Goal: Task Accomplishment & Management: Use online tool/utility

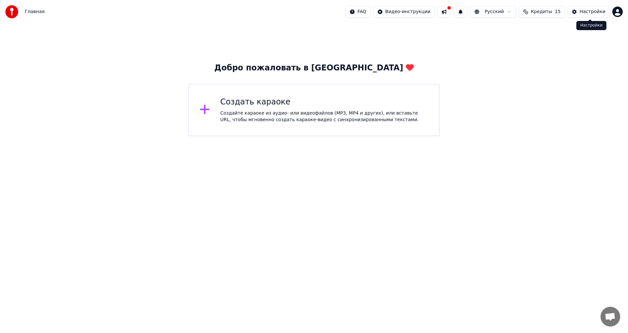
click at [597, 12] on div "Настройки" at bounding box center [593, 12] width 26 height 7
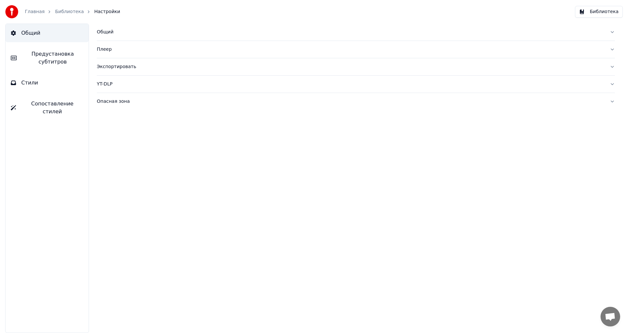
click at [107, 34] on div "Общий" at bounding box center [351, 32] width 508 height 7
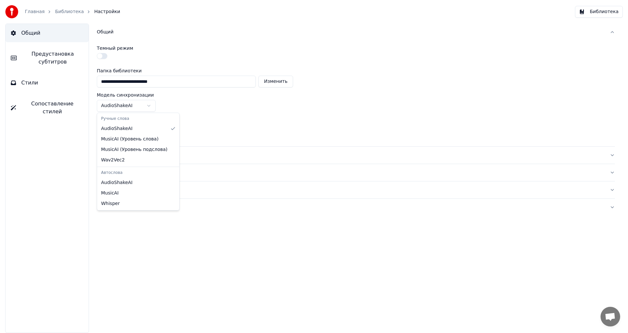
click at [127, 106] on html "**********" at bounding box center [314, 166] width 628 height 333
click at [132, 132] on html "**********" at bounding box center [314, 166] width 628 height 333
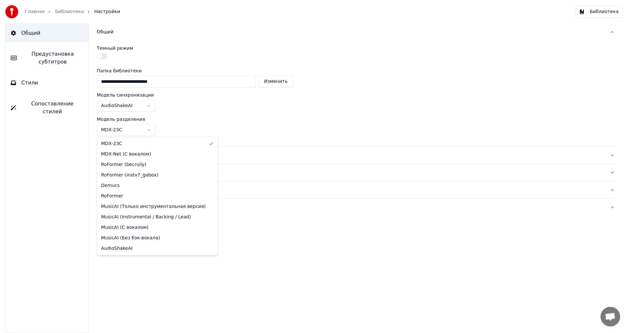
click at [168, 124] on html "**********" at bounding box center [314, 166] width 628 height 333
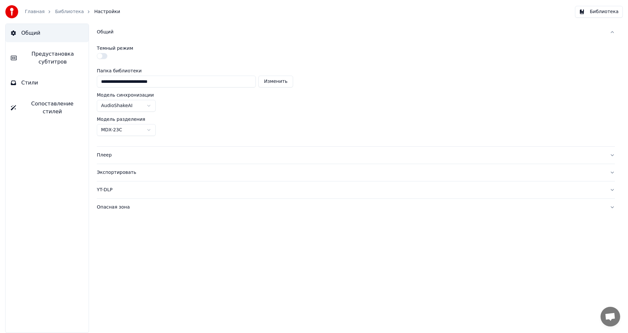
click at [105, 190] on div "YT-DLP" at bounding box center [351, 189] width 508 height 7
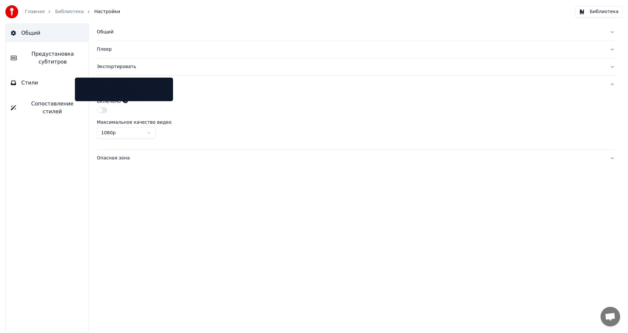
click at [125, 100] on icon at bounding box center [125, 100] width 5 height 5
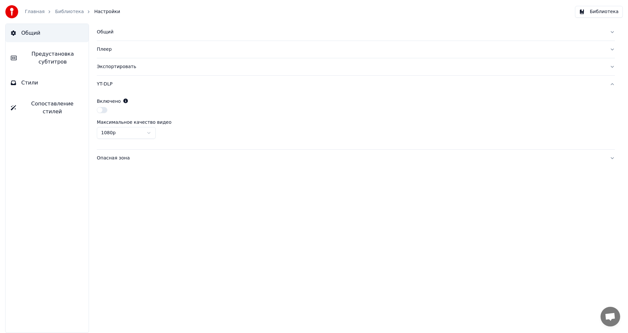
click at [125, 100] on icon at bounding box center [125, 100] width 5 height 5
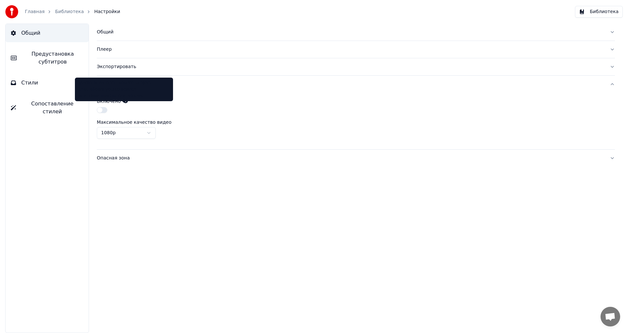
click at [124, 100] on icon at bounding box center [125, 100] width 5 height 5
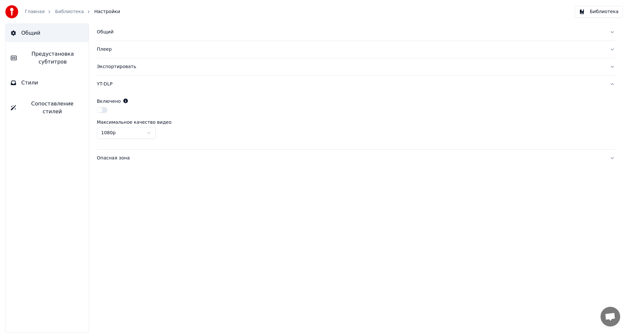
click at [101, 112] on button "button" at bounding box center [102, 110] width 10 height 6
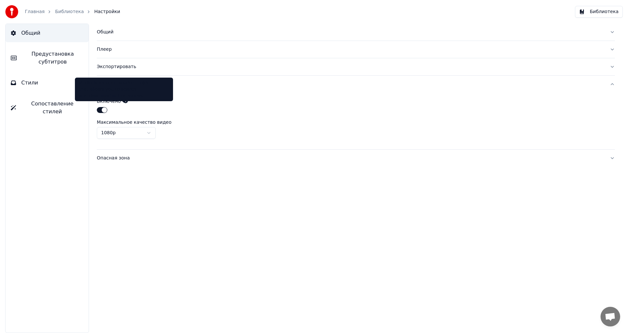
click at [124, 100] on icon at bounding box center [125, 100] width 5 height 5
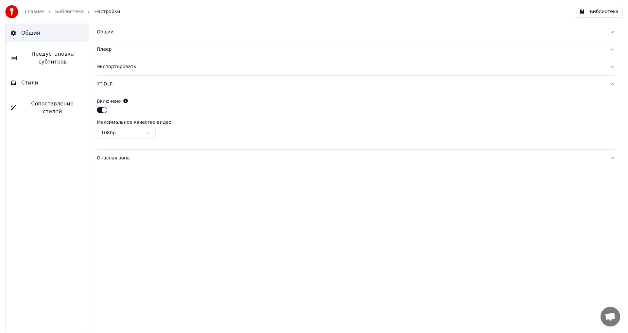
click at [111, 158] on div "Опасная зона" at bounding box center [351, 158] width 508 height 7
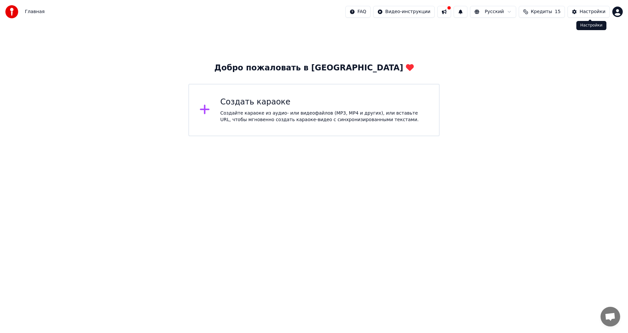
click at [586, 14] on div "Настройки" at bounding box center [593, 12] width 26 height 7
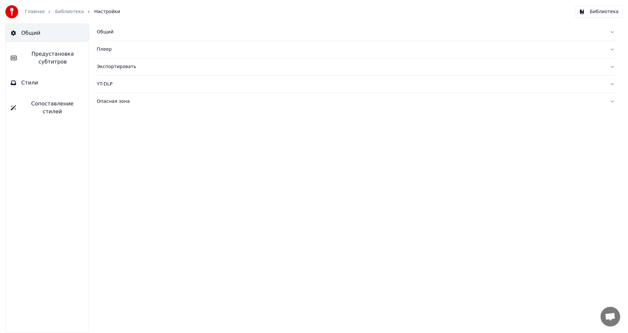
click at [101, 68] on div "Экспортировать" at bounding box center [351, 66] width 508 height 7
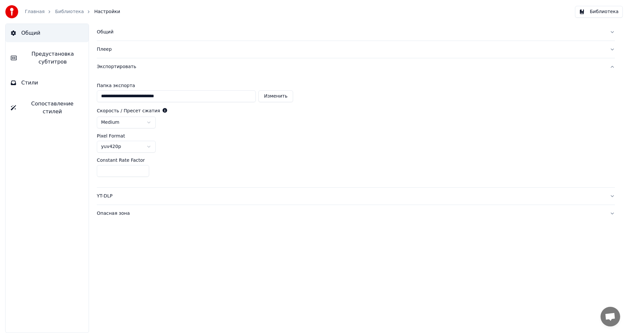
click at [282, 100] on button "Изменить" at bounding box center [275, 96] width 35 height 12
type input "**********"
click at [148, 123] on html "**********" at bounding box center [314, 166] width 628 height 333
click at [211, 148] on html "**********" at bounding box center [314, 166] width 628 height 333
click at [137, 147] on html "**********" at bounding box center [314, 166] width 628 height 333
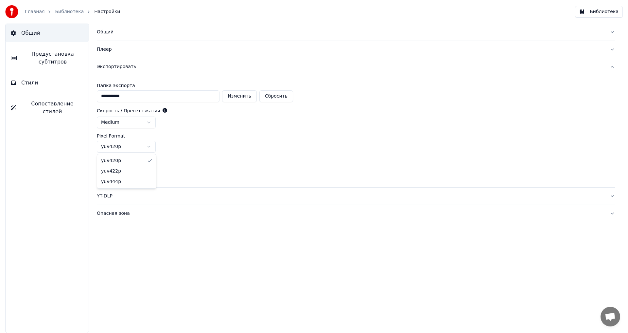
click at [138, 147] on html "**********" at bounding box center [314, 166] width 628 height 333
click at [217, 139] on div "Pixel Format yuv420p" at bounding box center [356, 142] width 518 height 19
click at [100, 197] on div "YT-DLP" at bounding box center [351, 196] width 508 height 7
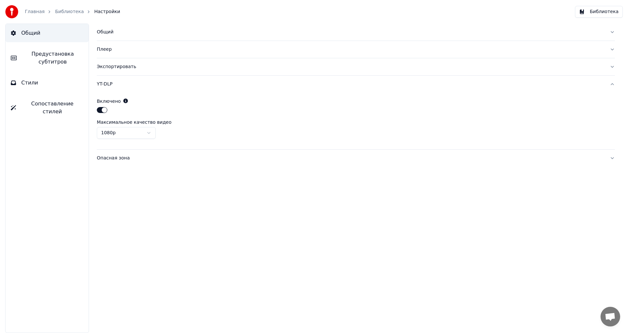
click at [103, 50] on div "Плеер" at bounding box center [351, 49] width 508 height 7
click at [31, 32] on span "Общий" at bounding box center [30, 33] width 19 height 8
click at [44, 61] on span "Предустановка субтитров" at bounding box center [52, 58] width 61 height 16
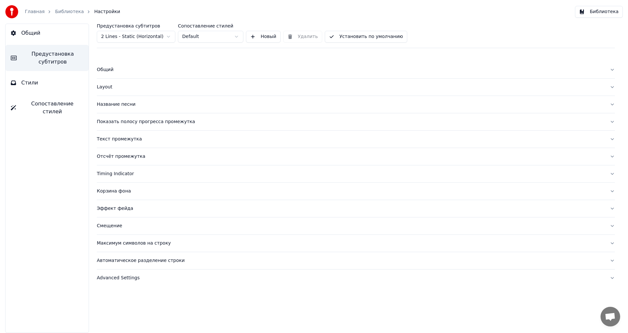
click at [30, 85] on span "Стили" at bounding box center [29, 83] width 17 height 8
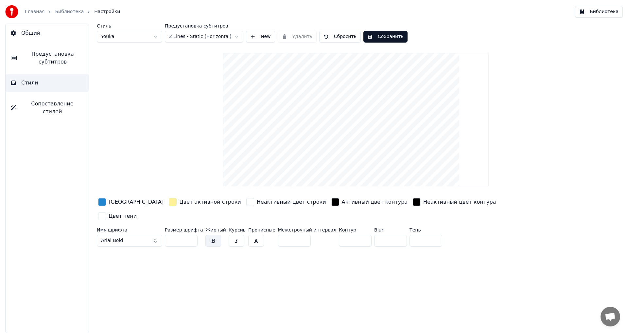
click at [15, 32] on icon at bounding box center [13, 32] width 5 height 5
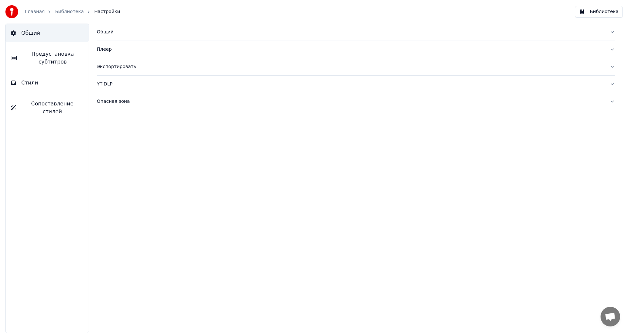
click at [23, 32] on span "Общий" at bounding box center [30, 33] width 19 height 8
click at [39, 7] on div "Главная Библиотека Настройки" at bounding box center [62, 11] width 115 height 13
click at [34, 9] on link "Главная" at bounding box center [35, 12] width 20 height 7
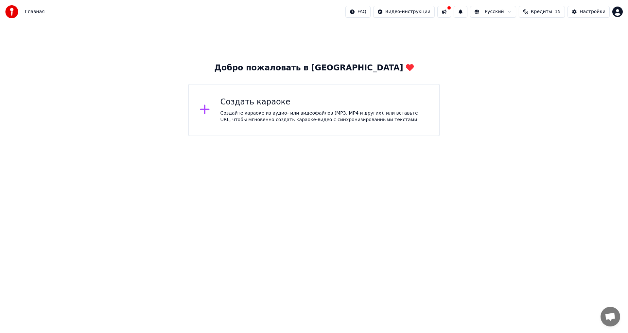
click at [427, 10] on html "Главная FAQ Видео-инструкции Русский Кредиты 15 Настройки Добро пожаловать в Yo…" at bounding box center [314, 68] width 628 height 136
click at [427, 38] on div "Инструкция по синхронизации текста" at bounding box center [422, 36] width 98 height 10
click at [245, 109] on div "Создать караоке Создайте караоке из аудио- или видеофайлов (MP3, MP4 и других),…" at bounding box center [324, 110] width 208 height 26
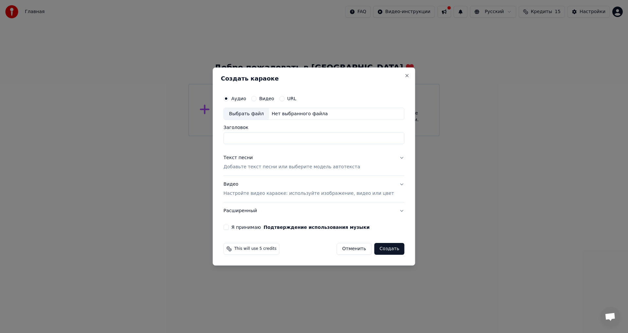
click at [285, 112] on div "Нет выбранного файла" at bounding box center [299, 114] width 61 height 7
type input "**********"
click at [241, 159] on div "Текст песни" at bounding box center [237, 158] width 29 height 7
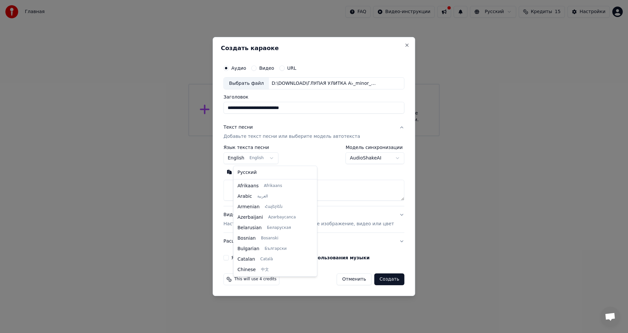
click at [269, 136] on body "**********" at bounding box center [314, 68] width 628 height 136
select select "**"
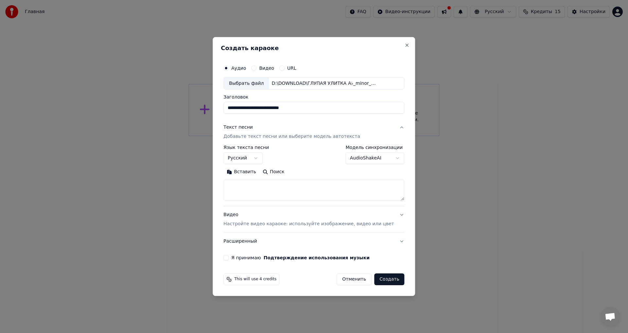
click at [264, 188] on textarea at bounding box center [313, 190] width 181 height 21
click at [256, 68] on button "Видео" at bounding box center [253, 67] width 5 height 5
click at [304, 82] on div "Нет выбранного файла" at bounding box center [299, 83] width 61 height 7
type input "**********"
click at [262, 183] on textarea at bounding box center [313, 190] width 181 height 21
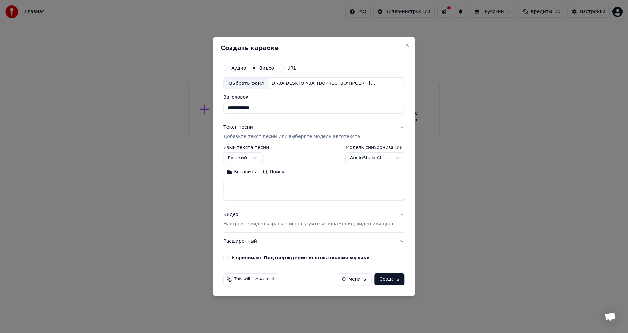
click at [282, 172] on button "Поиск" at bounding box center [273, 172] width 28 height 10
click at [247, 171] on button "Вставить" at bounding box center [241, 172] width 36 height 10
type textarea "******"
click at [279, 172] on button "Очистить" at bounding box center [270, 172] width 37 height 10
click at [256, 172] on button "Вставить" at bounding box center [241, 172] width 36 height 10
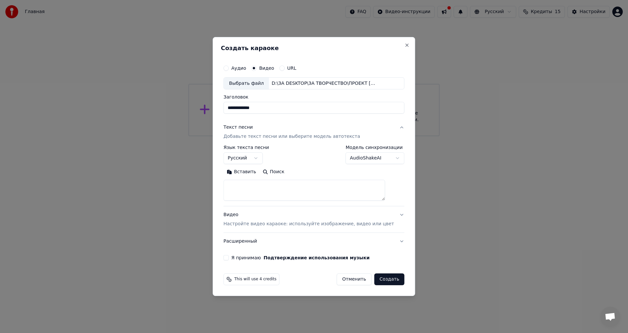
type textarea "******"
click at [298, 172] on button "Развернуть" at bounding box center [308, 172] width 41 height 10
click at [298, 172] on button "Свернуть" at bounding box center [306, 172] width 36 height 10
click at [275, 171] on button "Очистить" at bounding box center [270, 172] width 37 height 10
click at [269, 185] on textarea at bounding box center [304, 190] width 162 height 21
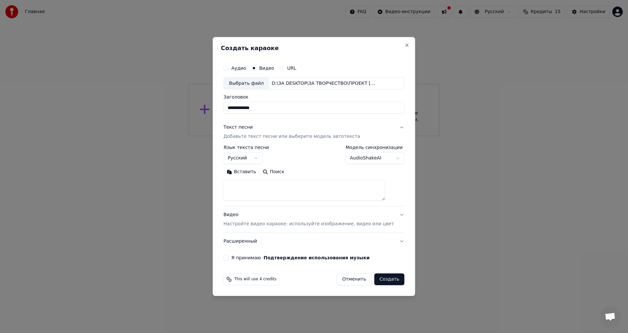
click at [242, 170] on button "Вставить" at bounding box center [241, 172] width 36 height 10
click at [287, 224] on p "Настройте видео караоке: используйте изображение, видео или цвет" at bounding box center [308, 223] width 170 height 7
type textarea "**********"
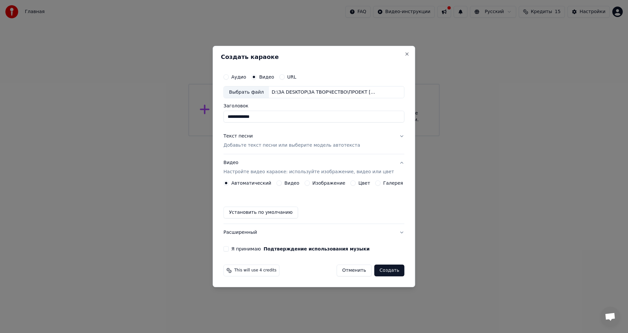
click at [393, 232] on button "Расширенный" at bounding box center [313, 232] width 181 height 17
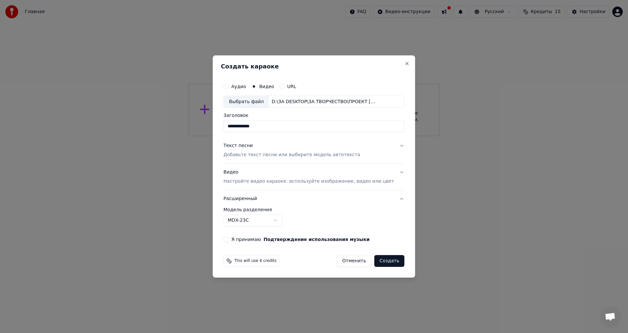
click at [252, 200] on button "Расширенный" at bounding box center [313, 198] width 181 height 17
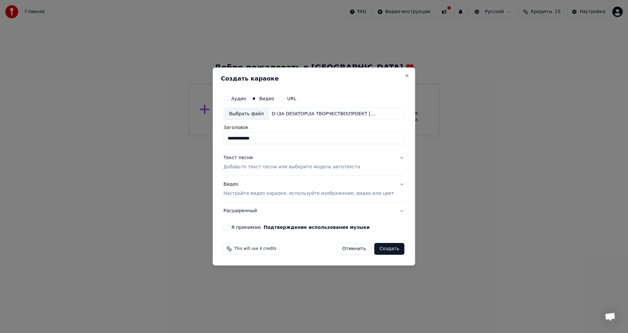
click at [249, 212] on button "Расширенный" at bounding box center [313, 210] width 181 height 17
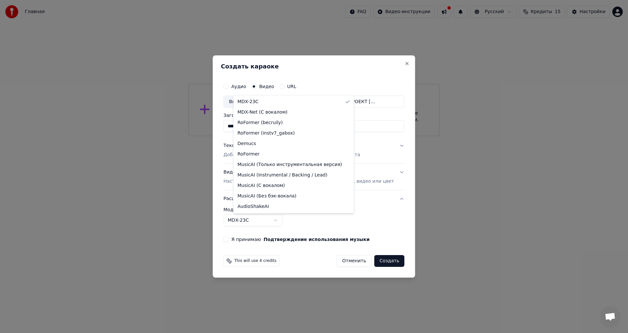
click at [286, 136] on body "**********" at bounding box center [314, 68] width 628 height 136
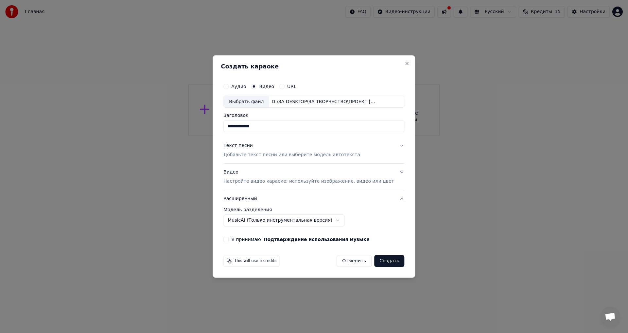
click at [244, 136] on body "**********" at bounding box center [314, 68] width 628 height 136
click at [262, 136] on body "**********" at bounding box center [314, 68] width 628 height 136
click at [238, 243] on div "**********" at bounding box center [314, 160] width 186 height 167
click at [229, 240] on button "Я принимаю Подтверждение использования музыки" at bounding box center [225, 238] width 5 height 5
click at [230, 262] on icon at bounding box center [230, 261] width 1 height 1
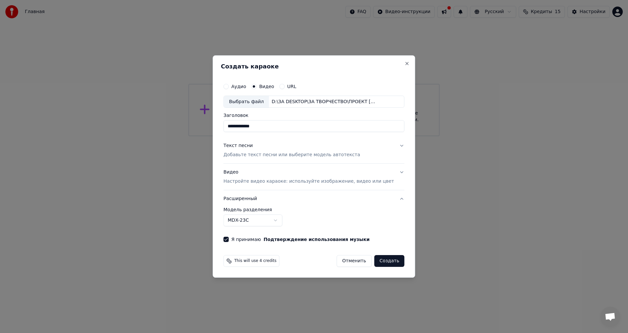
click at [259, 262] on span "This will use 4 credits" at bounding box center [255, 260] width 42 height 5
click at [276, 263] on span "This will use 4 credits" at bounding box center [255, 260] width 42 height 5
click at [287, 136] on body "**********" at bounding box center [314, 68] width 628 height 136
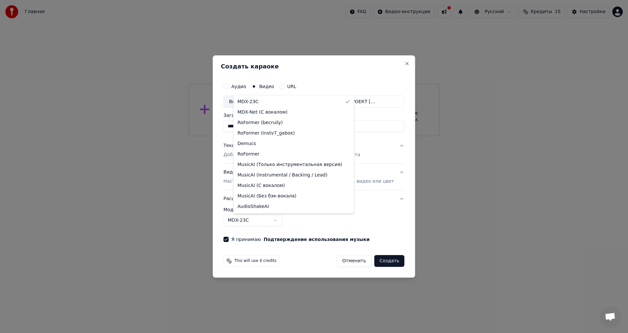
select select "**********"
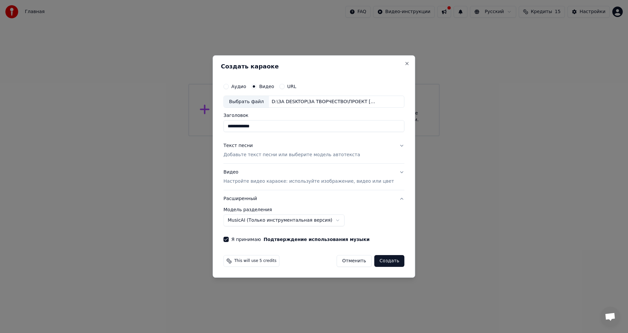
click at [380, 259] on button "Создать" at bounding box center [389, 261] width 30 height 12
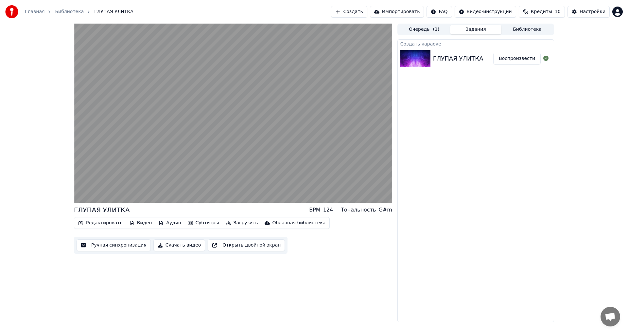
click at [99, 224] on button "Редактировать" at bounding box center [101, 222] width 50 height 9
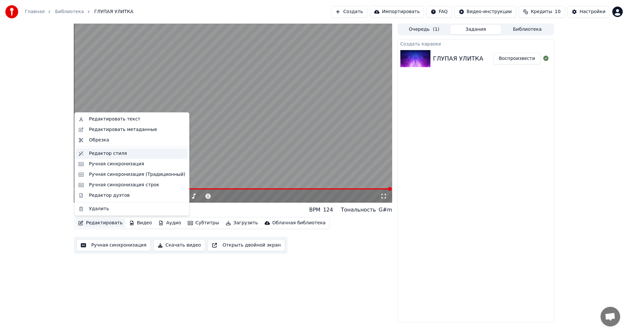
click at [112, 153] on div "Редактор стиля" at bounding box center [108, 153] width 38 height 7
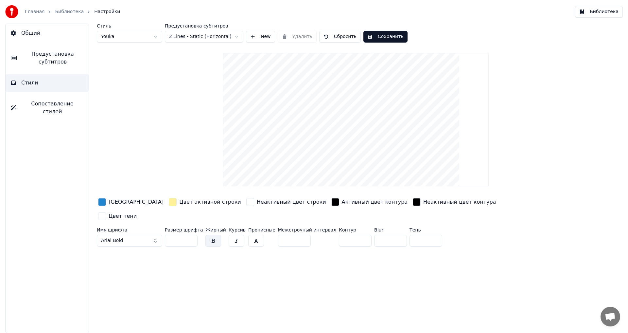
click at [169, 202] on div "button" at bounding box center [173, 202] width 8 height 8
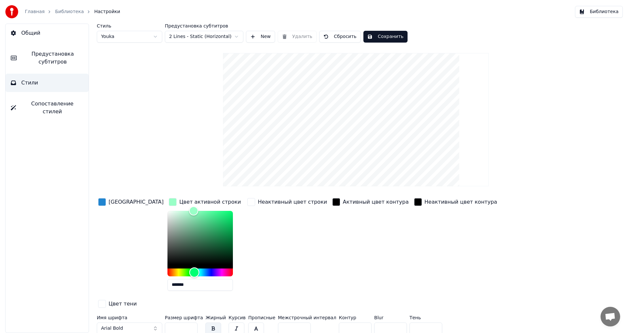
type input "*******"
drag, startPoint x: 154, startPoint y: 273, endPoint x: 171, endPoint y: 273, distance: 17.0
click at [188, 273] on div "Hue" at bounding box center [193, 272] width 10 height 10
click at [334, 222] on div "Активный цвет контура" at bounding box center [370, 246] width 79 height 99
click at [379, 36] on button "Сохранить" at bounding box center [385, 37] width 44 height 12
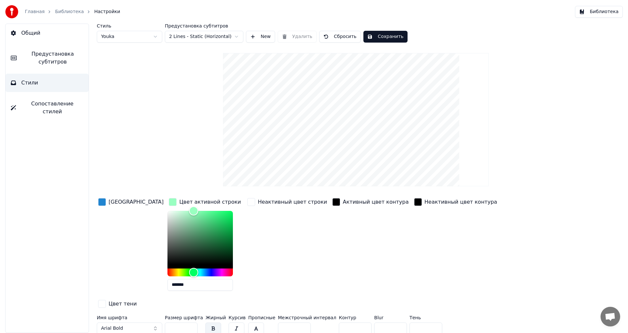
click at [374, 35] on button "Сохранить" at bounding box center [385, 37] width 44 height 12
click at [381, 36] on button "Готово" at bounding box center [380, 37] width 35 height 12
click at [29, 85] on span "Стили" at bounding box center [29, 83] width 17 height 8
click at [593, 14] on button "Библиотека" at bounding box center [599, 12] width 48 height 12
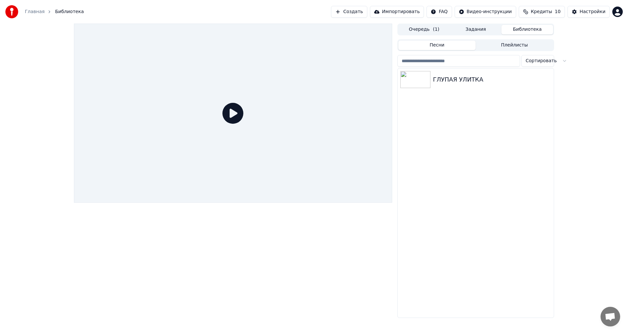
click at [234, 115] on icon at bounding box center [232, 113] width 21 height 21
click at [234, 109] on icon at bounding box center [232, 113] width 21 height 21
click at [233, 112] on icon at bounding box center [232, 113] width 21 height 21
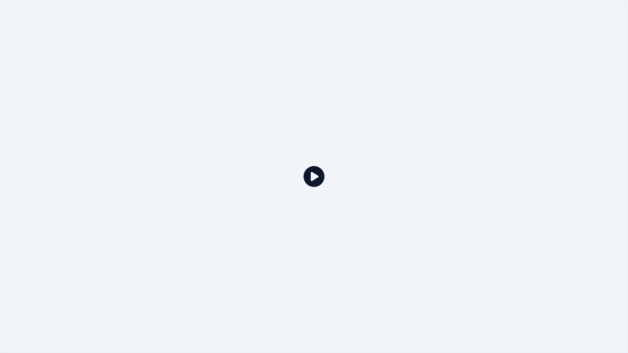
click at [311, 175] on icon at bounding box center [314, 176] width 21 height 21
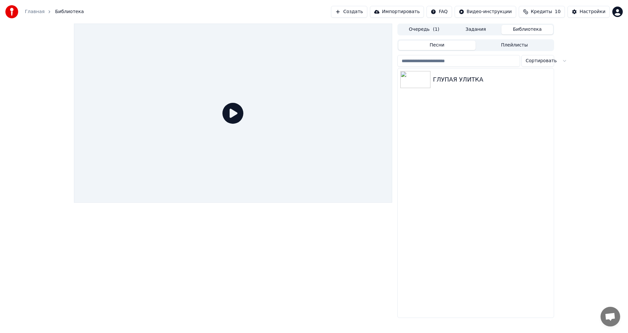
click at [442, 48] on button "Песни" at bounding box center [437, 45] width 78 height 9
click at [508, 43] on button "Плейлисты" at bounding box center [515, 45] width 78 height 9
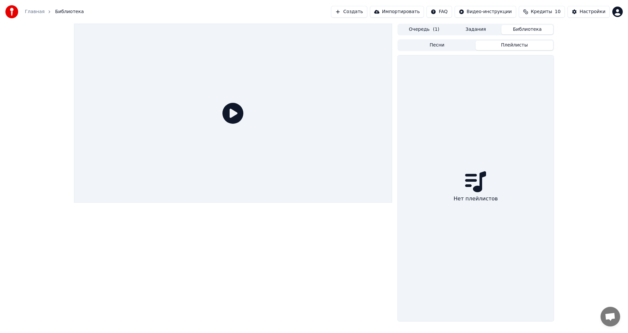
click at [439, 47] on button "Песни" at bounding box center [437, 45] width 78 height 9
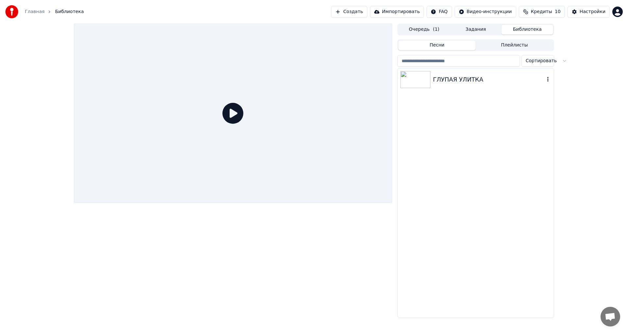
click at [442, 83] on div "ГЛУПАЯ УЛИТКА" at bounding box center [489, 79] width 112 height 9
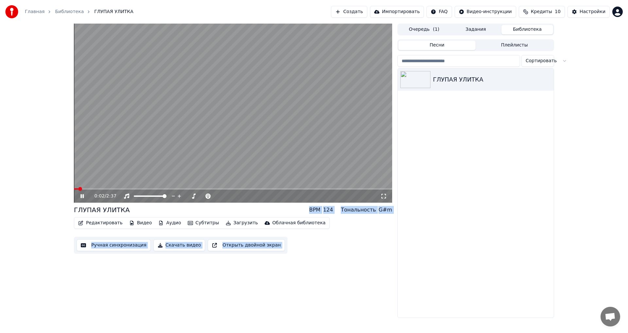
click at [111, 269] on div "0:02 / 2:37 ГЛУПАЯ УЛИТКА BPM 124 Тональность G#m Редактировать Видео Аудио Суб…" at bounding box center [233, 171] width 318 height 294
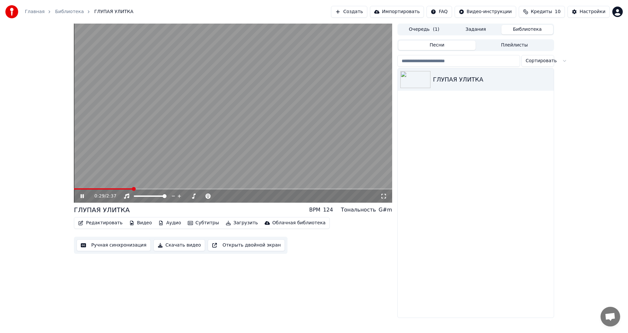
click at [120, 247] on button "Ручная синхронизация" at bounding box center [114, 245] width 74 height 12
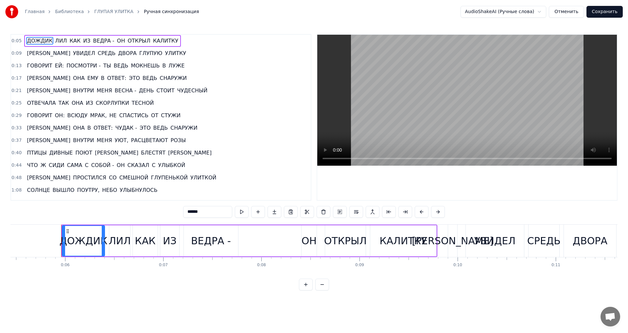
scroll to position [0, 552]
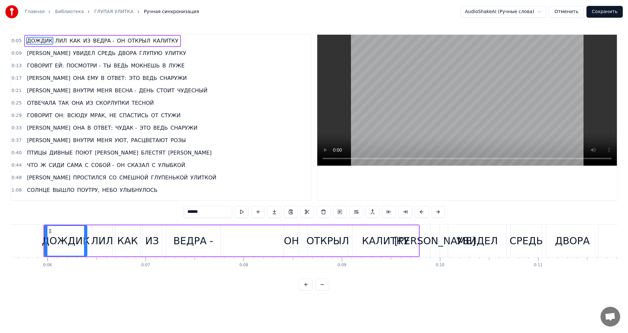
click at [100, 78] on span "В" at bounding box center [102, 78] width 5 height 8
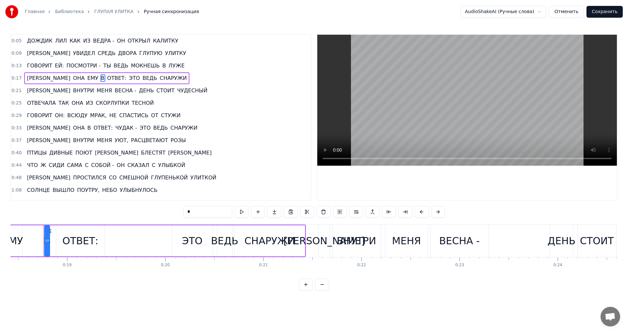
click at [26, 80] on span "[PERSON_NAME]" at bounding box center [48, 78] width 45 height 8
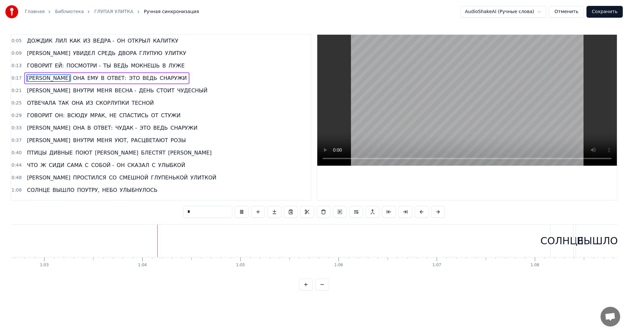
scroll to position [0, 6206]
click at [324, 290] on button at bounding box center [322, 284] width 14 height 12
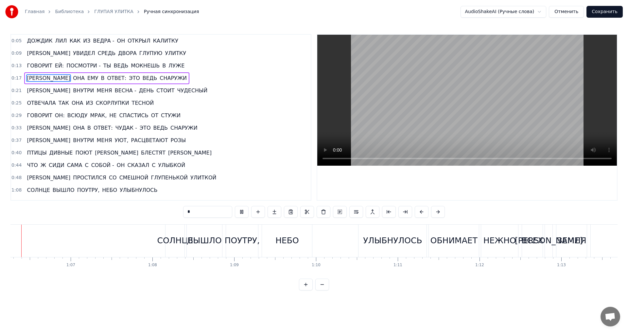
scroll to position [0, 5405]
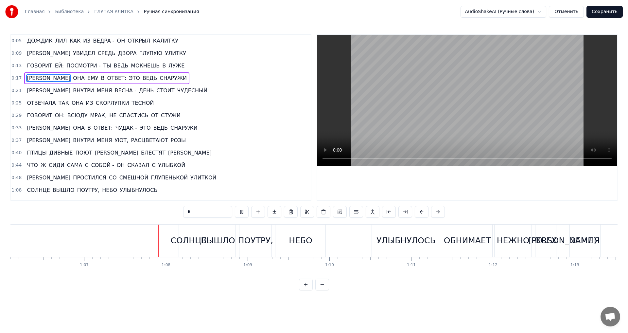
click at [324, 290] on button at bounding box center [322, 284] width 14 height 12
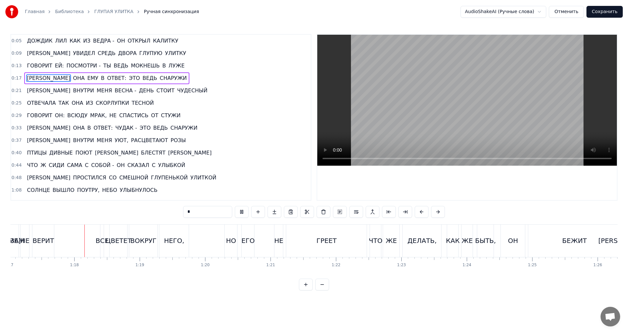
scroll to position [0, 5047]
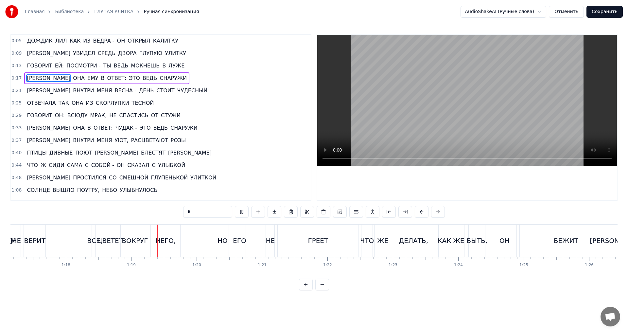
click at [30, 42] on span "ДОЖДИК" at bounding box center [39, 41] width 27 height 8
type input "******"
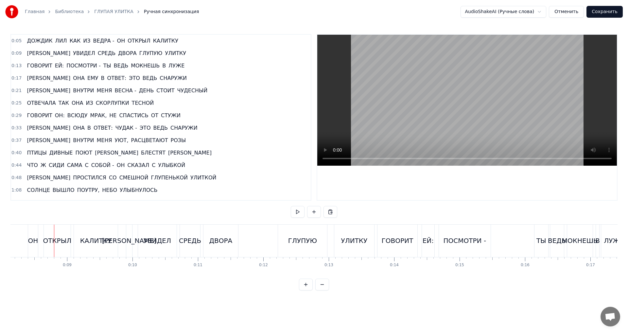
scroll to position [0, 543]
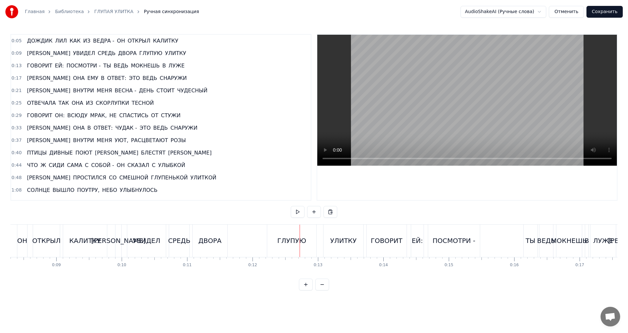
drag, startPoint x: 277, startPoint y: 247, endPoint x: 265, endPoint y: 246, distance: 12.1
click at [265, 246] on div "И УВИДЕЛ СРЕДЬ ДВОРА ГЛУПУЮ УЛИТКУ" at bounding box center [240, 240] width 250 height 32
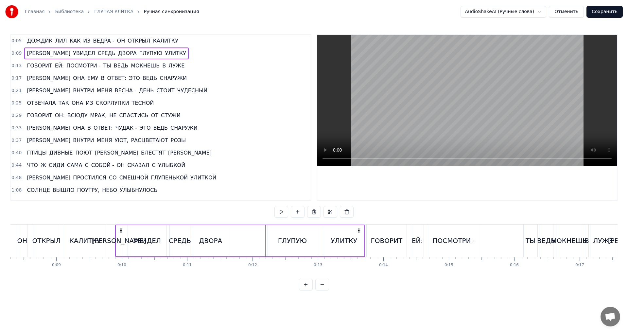
drag, startPoint x: 317, startPoint y: 238, endPoint x: 311, endPoint y: 238, distance: 6.2
click at [311, 238] on div "ГЛУПУЮ" at bounding box center [293, 240] width 50 height 31
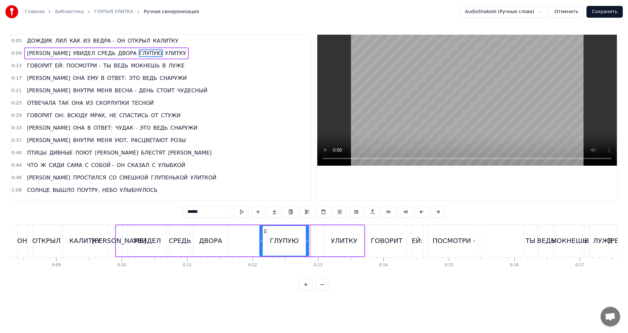
drag, startPoint x: 273, startPoint y: 232, endPoint x: 265, endPoint y: 232, distance: 8.2
click at [265, 232] on icon at bounding box center [265, 230] width 5 height 5
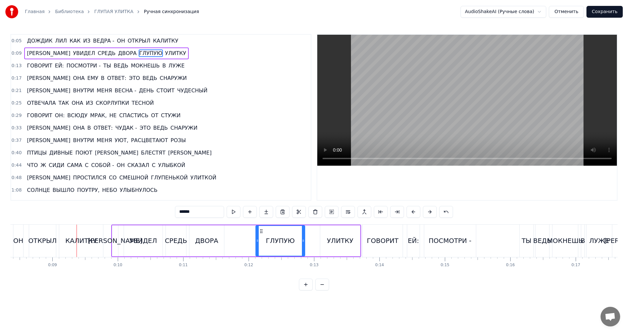
scroll to position [0, 555]
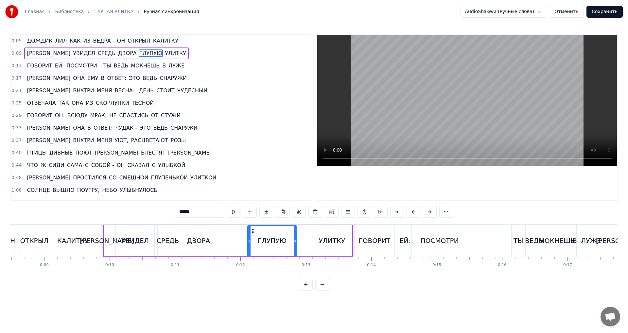
click at [324, 245] on div "УЛИТКУ" at bounding box center [332, 240] width 26 height 10
type input "******"
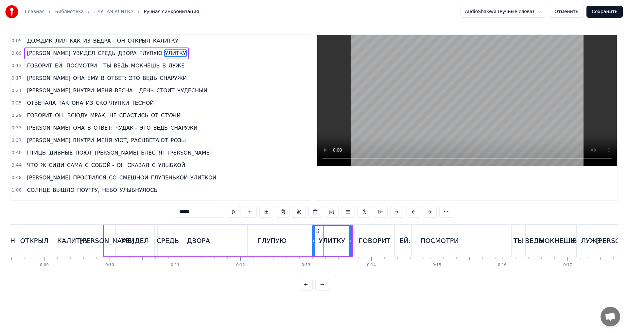
drag, startPoint x: 316, startPoint y: 244, endPoint x: 310, endPoint y: 244, distance: 5.9
click at [310, 244] on div "И УВИДЕЛ СРЕДЬ ДВОРА ГЛУПУЮ УЛИТКУ" at bounding box center [228, 240] width 250 height 32
click at [316, 238] on div "УЛИТКУ" at bounding box center [332, 240] width 40 height 31
drag, startPoint x: 322, startPoint y: 232, endPoint x: 315, endPoint y: 231, distance: 7.6
click at [315, 231] on div "УЛИТКУ" at bounding box center [331, 241] width 39 height 30
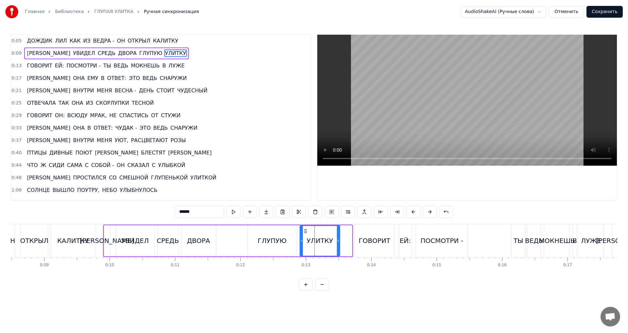
drag, startPoint x: 319, startPoint y: 231, endPoint x: 306, endPoint y: 231, distance: 12.1
click at [306, 231] on circle at bounding box center [306, 231] width 0 height 0
click at [363, 246] on div "ГОВОРИТ" at bounding box center [375, 240] width 40 height 32
type input "*******"
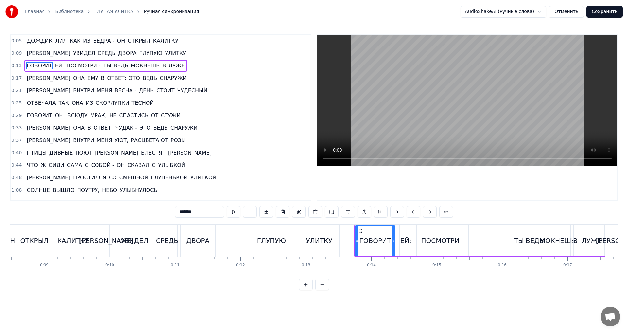
click at [363, 239] on div "ГОВОРИТ" at bounding box center [375, 240] width 32 height 10
click at [356, 242] on div "ГОВОРИТ" at bounding box center [375, 241] width 39 height 30
drag, startPoint x: 360, startPoint y: 240, endPoint x: 355, endPoint y: 240, distance: 5.2
click at [355, 240] on div "ГОВОРИТ" at bounding box center [375, 240] width 41 height 31
drag, startPoint x: 361, startPoint y: 232, endPoint x: 356, endPoint y: 232, distance: 5.2
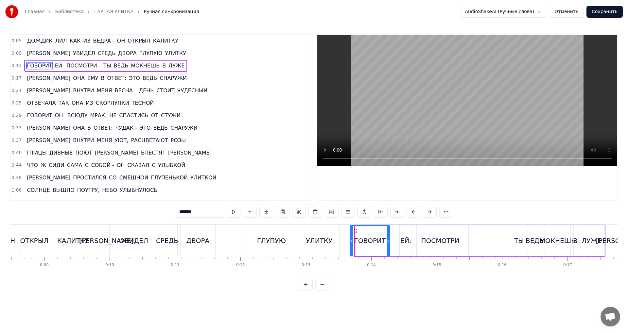
click at [356, 232] on icon at bounding box center [355, 230] width 5 height 5
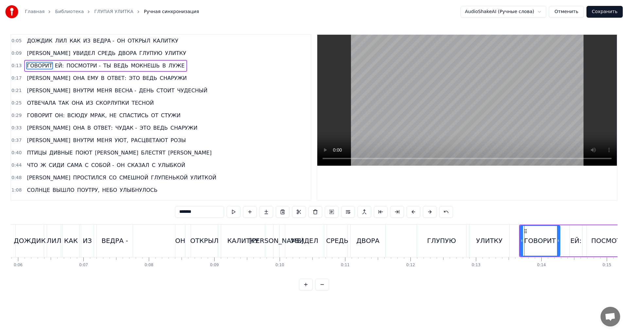
scroll to position [0, 379]
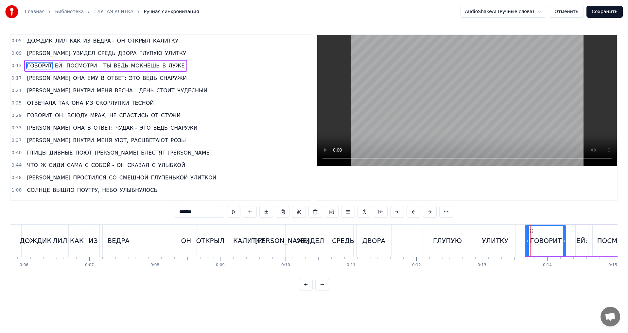
click at [474, 248] on div "И УВИДЕЛ СРЕДЬ ДВОРА ГЛУПУЮ УЛИТКУ" at bounding box center [398, 240] width 238 height 32
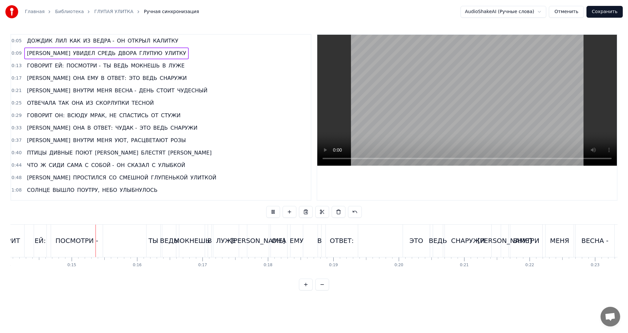
scroll to position [0, 928]
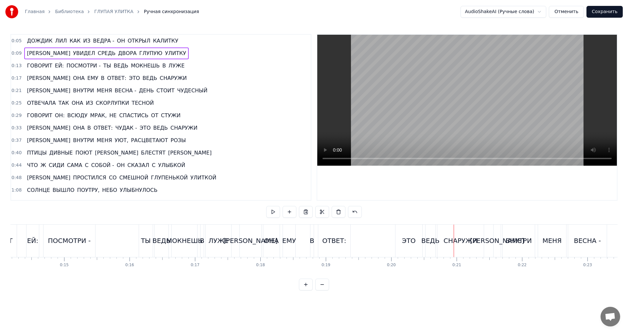
click at [407, 245] on div "ЭТО" at bounding box center [409, 240] width 14 height 10
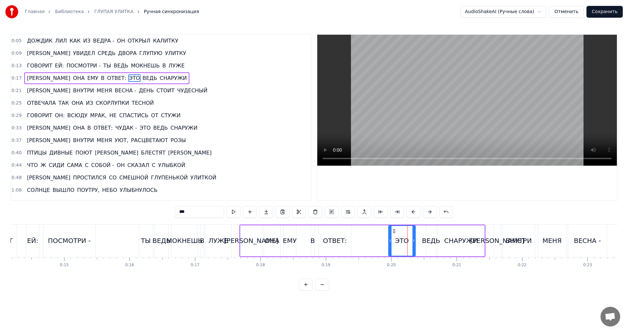
drag, startPoint x: 402, startPoint y: 232, endPoint x: 394, endPoint y: 232, distance: 7.5
click at [394, 232] on icon at bounding box center [394, 230] width 5 height 5
click at [429, 238] on div "ВЕДЬ" at bounding box center [431, 240] width 18 height 10
drag, startPoint x: 431, startPoint y: 236, endPoint x: 426, endPoint y: 236, distance: 5.6
click at [426, 236] on div "ВЕДЬ" at bounding box center [431, 240] width 18 height 10
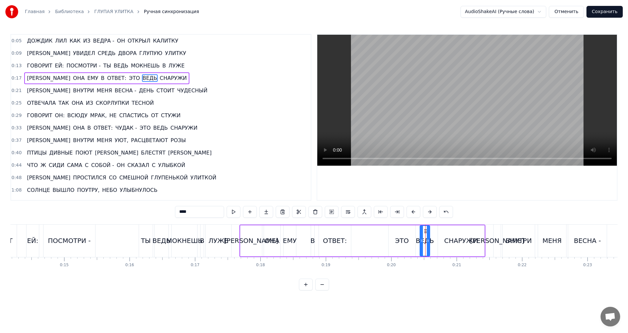
drag, startPoint x: 431, startPoint y: 231, endPoint x: 425, endPoint y: 231, distance: 6.2
click at [425, 231] on icon at bounding box center [425, 230] width 5 height 5
click at [459, 238] on div "СНАРУЖИ" at bounding box center [461, 240] width 34 height 10
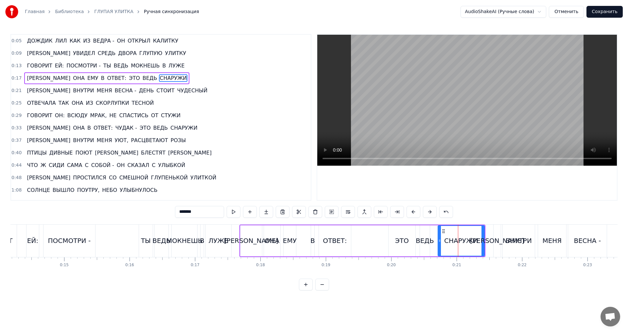
drag, startPoint x: 446, startPoint y: 231, endPoint x: 443, endPoint y: 231, distance: 3.6
click at [443, 231] on div "СНАРУЖИ" at bounding box center [461, 241] width 46 height 30
click at [439, 230] on icon at bounding box center [440, 230] width 5 height 5
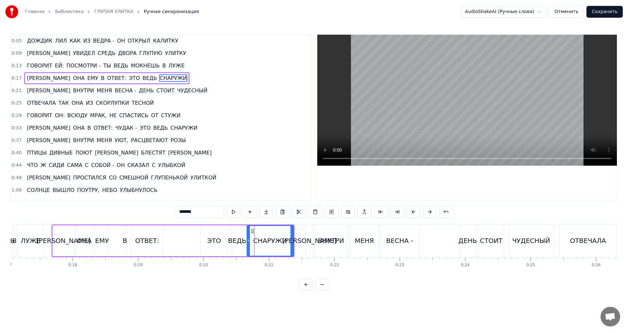
scroll to position [0, 1126]
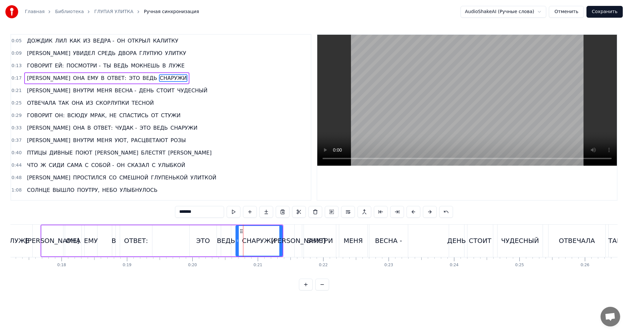
click at [351, 242] on div "МЕНЯ" at bounding box center [352, 240] width 19 height 10
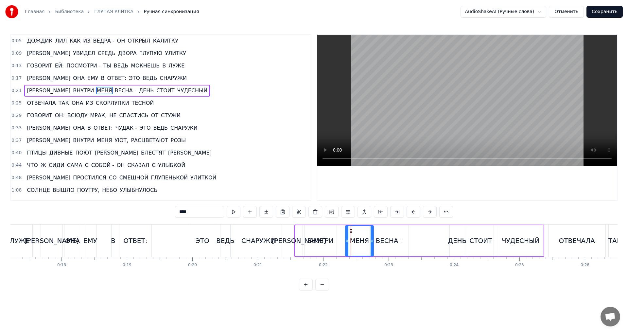
drag, startPoint x: 347, startPoint y: 231, endPoint x: 352, endPoint y: 231, distance: 5.6
click at [352, 231] on icon at bounding box center [350, 230] width 5 height 5
click at [389, 240] on div "ВЕСНА -" at bounding box center [388, 240] width 27 height 10
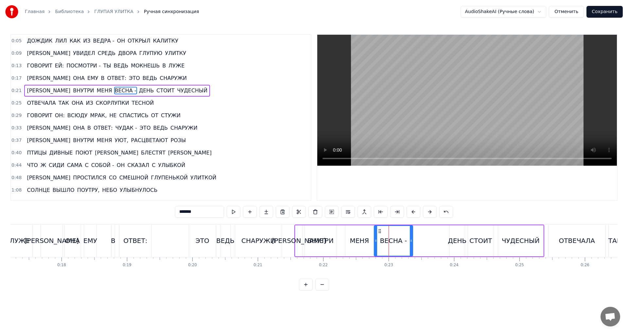
drag, startPoint x: 375, startPoint y: 230, endPoint x: 379, endPoint y: 230, distance: 4.3
click at [379, 230] on icon at bounding box center [379, 230] width 5 height 5
click at [450, 241] on div "ДЕНЬ" at bounding box center [457, 240] width 19 height 10
type input "****"
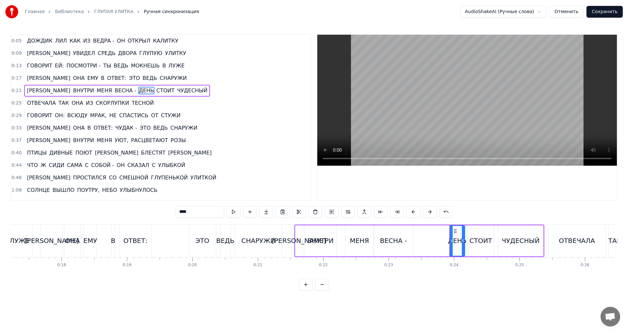
drag, startPoint x: 456, startPoint y: 239, endPoint x: 446, endPoint y: 241, distance: 10.3
click at [446, 241] on div "А ВНУТРИ МЕНЯ ВЕСНА - ДЕНЬ СТОИТ ЧУДЕСНЫЙ" at bounding box center [419, 240] width 250 height 32
click at [456, 235] on div "ДЕНЬ" at bounding box center [457, 240] width 19 height 10
drag, startPoint x: 458, startPoint y: 233, endPoint x: 444, endPoint y: 233, distance: 13.7
click at [444, 233] on icon at bounding box center [441, 230] width 5 height 5
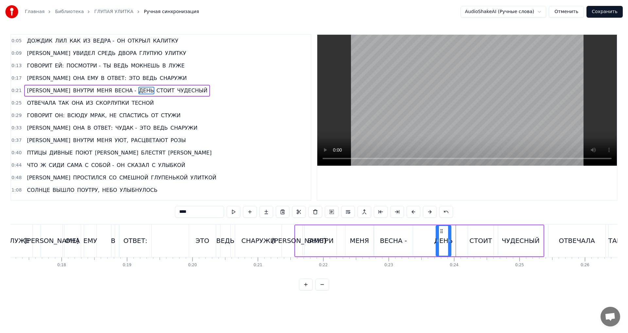
click at [479, 238] on div "СТОИТ" at bounding box center [480, 240] width 23 height 10
drag, startPoint x: 473, startPoint y: 231, endPoint x: 466, endPoint y: 231, distance: 6.5
click at [466, 231] on circle at bounding box center [466, 231] width 0 height 0
click at [507, 237] on div "ЧУДЕСНЫЙ" at bounding box center [521, 240] width 38 height 10
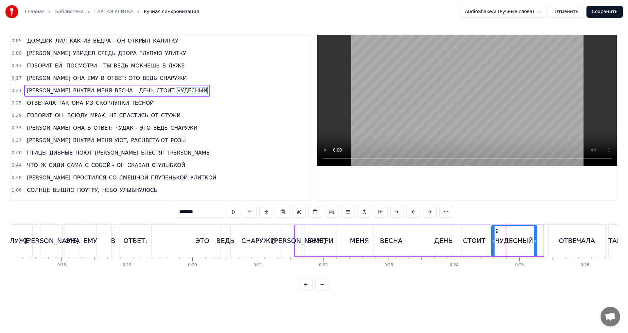
drag, startPoint x: 502, startPoint y: 231, endPoint x: 496, endPoint y: 231, distance: 6.5
click at [496, 231] on icon at bounding box center [497, 230] width 5 height 5
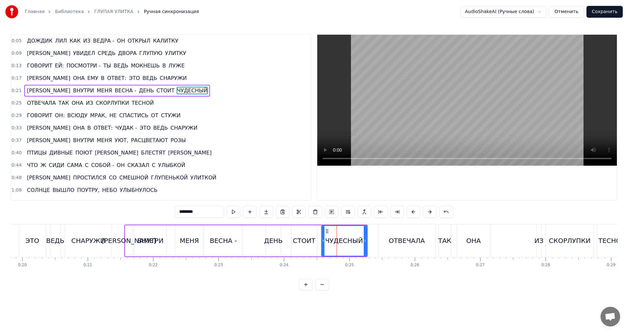
scroll to position [0, 1302]
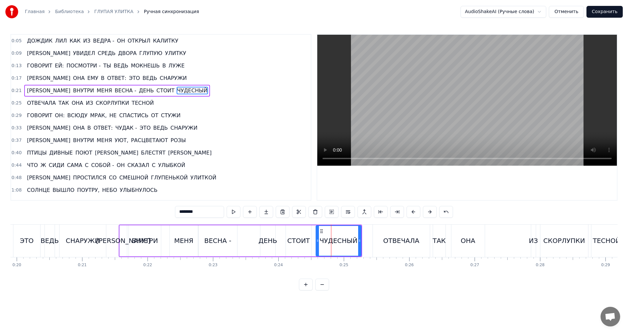
click at [438, 244] on div "ТАК" at bounding box center [439, 240] width 13 height 10
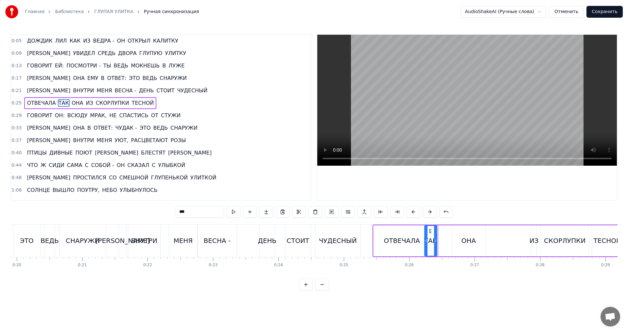
drag, startPoint x: 439, startPoint y: 233, endPoint x: 430, endPoint y: 233, distance: 9.2
click at [430, 233] on icon at bounding box center [429, 230] width 5 height 5
click at [462, 240] on div "ОНА" at bounding box center [468, 240] width 14 height 10
type input "***"
drag, startPoint x: 465, startPoint y: 230, endPoint x: 460, endPoint y: 230, distance: 4.9
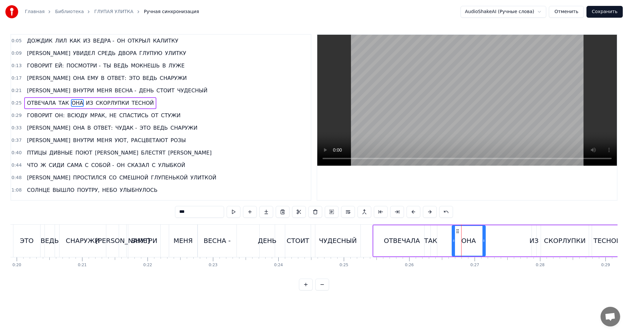
click at [460, 230] on div "ОНА" at bounding box center [468, 241] width 33 height 30
drag, startPoint x: 459, startPoint y: 230, endPoint x: 450, endPoint y: 230, distance: 8.8
click at [450, 230] on icon at bounding box center [448, 230] width 5 height 5
click at [529, 241] on div "ОТВЕЧАЛА ТАК ОНА ИЗ СКОРЛУПКИ ТЕСНОЙ" at bounding box center [498, 240] width 251 height 32
click at [535, 238] on div "ИЗ" at bounding box center [534, 240] width 9 height 10
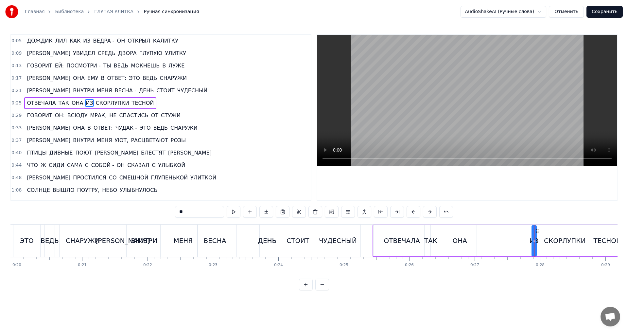
drag, startPoint x: 534, startPoint y: 241, endPoint x: 518, endPoint y: 241, distance: 16.0
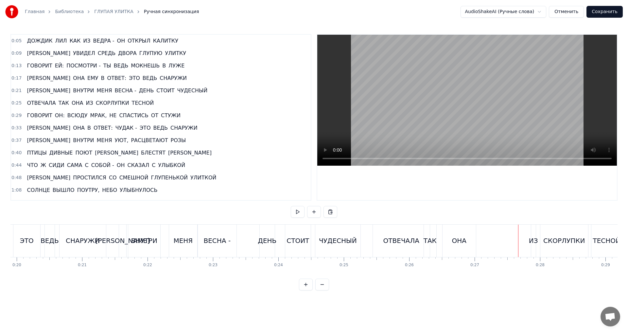
click at [531, 241] on div "ИЗ" at bounding box center [533, 240] width 9 height 10
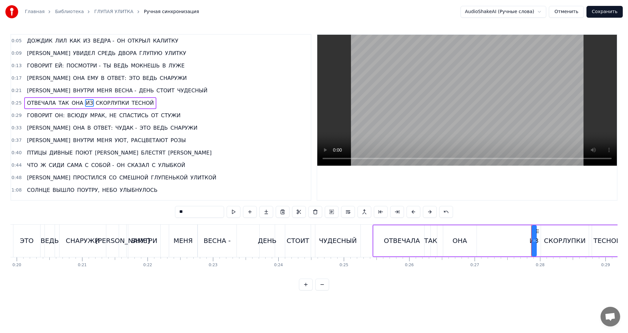
click at [308, 288] on button at bounding box center [306, 284] width 14 height 12
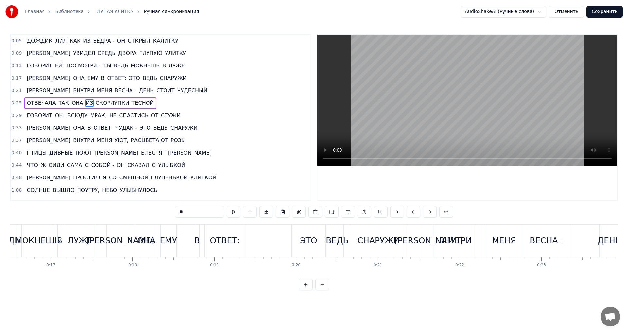
click at [308, 288] on button at bounding box center [306, 284] width 14 height 12
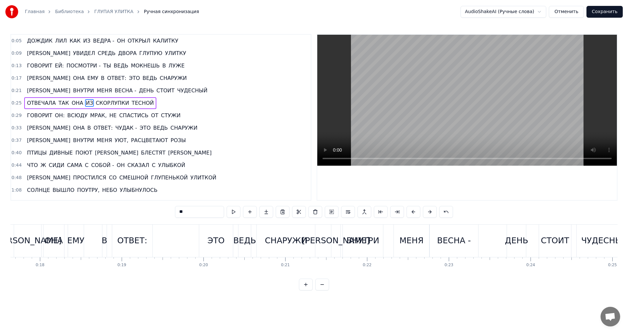
click at [308, 288] on button at bounding box center [306, 284] width 14 height 12
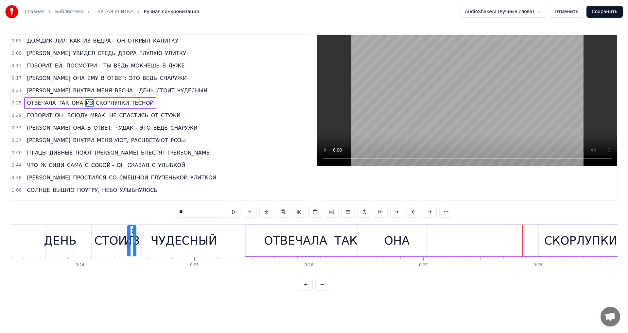
scroll to position [0, 2677]
drag, startPoint x: 47, startPoint y: 230, endPoint x: 498, endPoint y: 260, distance: 452.7
click at [498, 260] on div "ДОЖДИК [PERSON_NAME] КАК ИЗ ВЕДРА - ОН ОТКРЫЛ КАЛИТКУ И УВИДЕЛ СРЕДЬ ДВОРА ГЛУП…" at bounding box center [313, 248] width 607 height 49
click at [322, 290] on button at bounding box center [322, 284] width 14 height 12
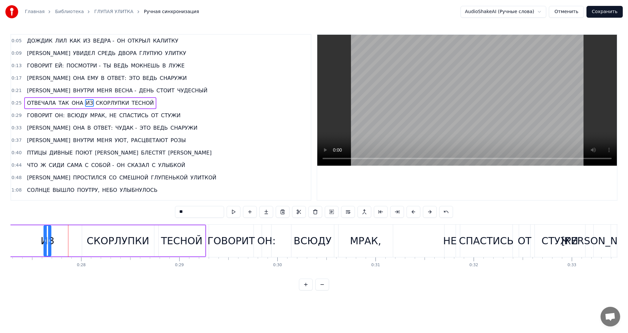
click at [114, 239] on div "СКОРЛУПКИ" at bounding box center [118, 240] width 62 height 15
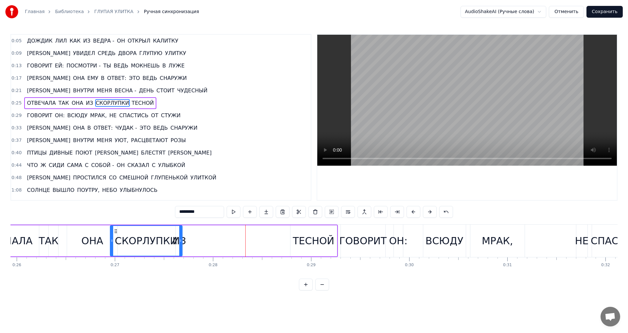
scroll to position [0, 2543]
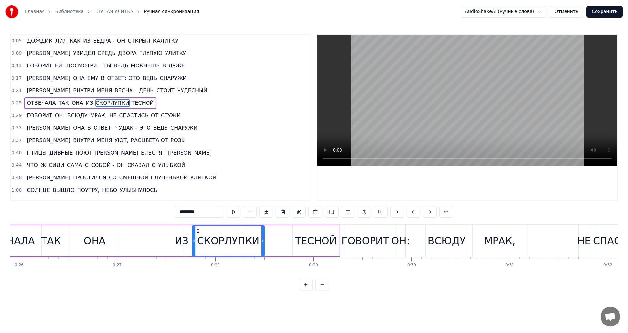
drag, startPoint x: 89, startPoint y: 232, endPoint x: 199, endPoint y: 234, distance: 110.2
click at [199, 234] on div "СКОРЛУПКИ" at bounding box center [228, 241] width 71 height 30
click at [301, 240] on div "ТЕСНОЙ" at bounding box center [316, 240] width 42 height 15
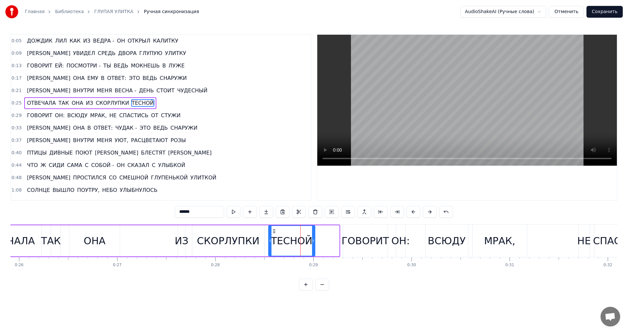
drag, startPoint x: 297, startPoint y: 230, endPoint x: 272, endPoint y: 230, distance: 24.2
click at [272, 230] on icon at bounding box center [273, 230] width 5 height 5
click at [398, 241] on div "ОН:" at bounding box center [401, 240] width 18 height 15
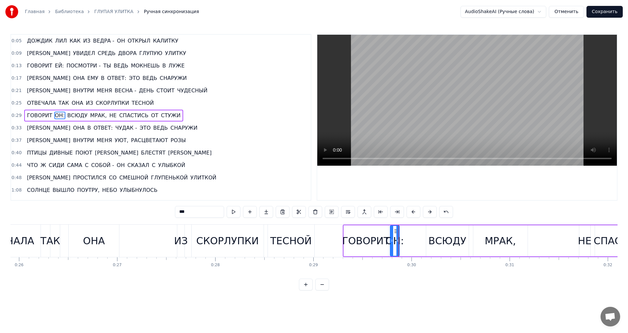
drag, startPoint x: 401, startPoint y: 231, endPoint x: 395, endPoint y: 231, distance: 6.5
click at [395, 231] on icon at bounding box center [395, 230] width 5 height 5
click at [362, 243] on div "ГОВОРИТ" at bounding box center [365, 240] width 47 height 15
drag, startPoint x: 348, startPoint y: 231, endPoint x: 343, endPoint y: 231, distance: 4.9
click at [343, 231] on circle at bounding box center [343, 231] width 0 height 0
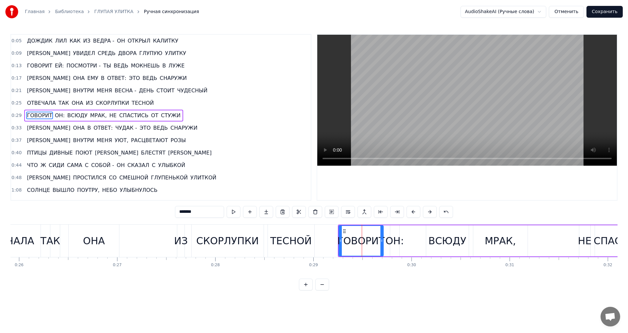
click at [431, 236] on div "ВСЮДУ" at bounding box center [447, 240] width 38 height 15
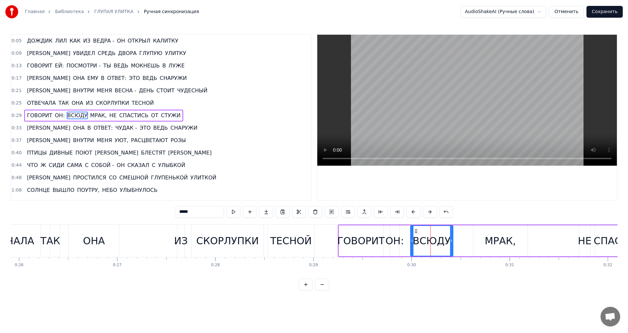
drag, startPoint x: 432, startPoint y: 232, endPoint x: 416, endPoint y: 231, distance: 15.7
click at [416, 231] on icon at bounding box center [415, 230] width 5 height 5
click at [484, 240] on div "МРАК," at bounding box center [500, 240] width 54 height 31
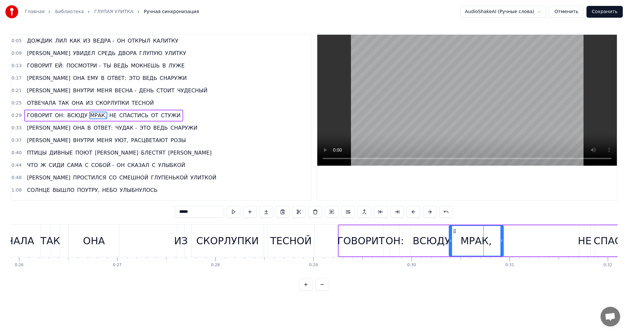
drag, startPoint x: 479, startPoint y: 232, endPoint x: 454, endPoint y: 233, distance: 24.2
click at [454, 233] on icon at bounding box center [454, 230] width 5 height 5
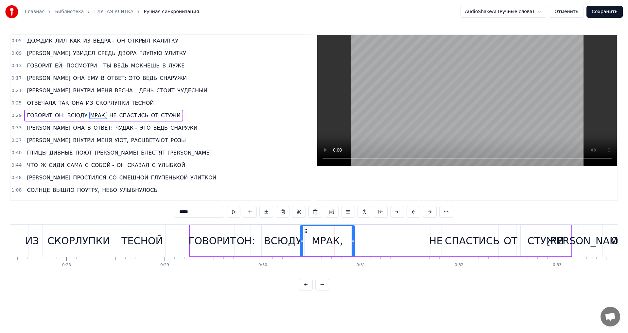
scroll to position [0, 2700]
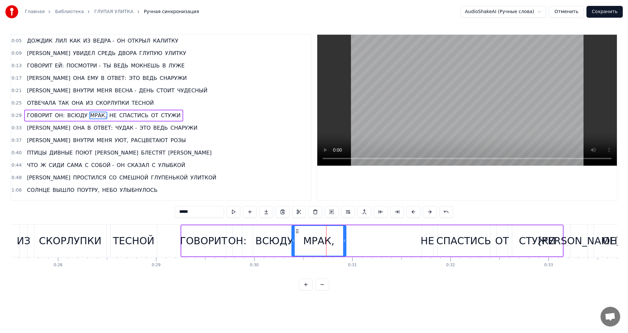
click at [426, 239] on div "НЕ" at bounding box center [428, 240] width 14 height 15
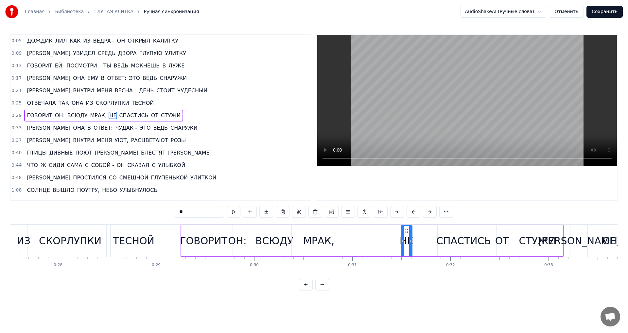
drag, startPoint x: 427, startPoint y: 231, endPoint x: 407, endPoint y: 231, distance: 20.9
click at [407, 231] on icon at bounding box center [406, 230] width 5 height 5
click at [442, 240] on div "СПАСТИСЬ" at bounding box center [463, 240] width 55 height 15
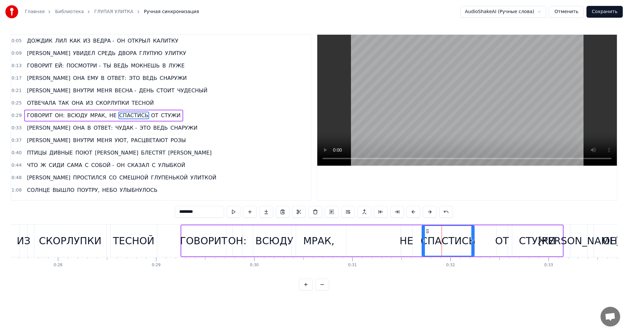
drag, startPoint x: 443, startPoint y: 231, endPoint x: 427, endPoint y: 232, distance: 15.7
click at [427, 232] on icon at bounding box center [427, 230] width 5 height 5
click at [525, 240] on div "СТУЖИ" at bounding box center [537, 240] width 37 height 15
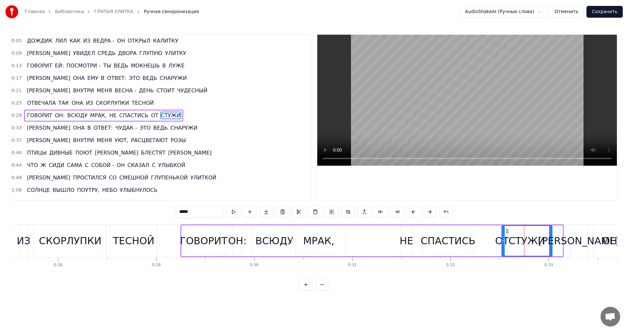
drag, startPoint x: 516, startPoint y: 230, endPoint x: 506, endPoint y: 230, distance: 10.5
click at [506, 230] on icon at bounding box center [507, 230] width 5 height 5
click at [499, 241] on div "ОТ" at bounding box center [502, 240] width 14 height 15
click at [499, 230] on icon at bounding box center [499, 230] width 5 height 5
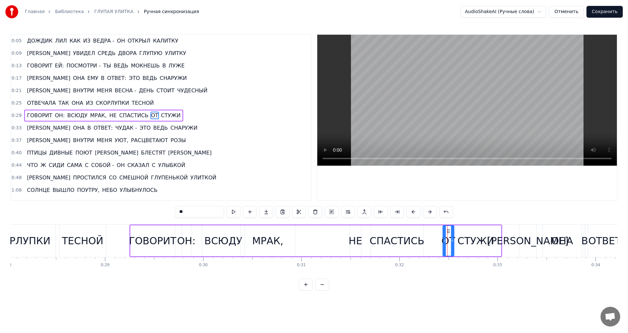
click at [474, 238] on div "СТУЖИ" at bounding box center [475, 240] width 37 height 15
click at [561, 243] on div "ОНА" at bounding box center [562, 240] width 22 height 15
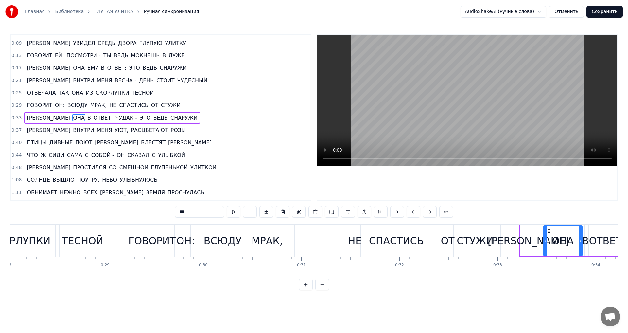
scroll to position [10, 0]
drag, startPoint x: 549, startPoint y: 231, endPoint x: 538, endPoint y: 231, distance: 11.5
click at [538, 231] on circle at bounding box center [538, 231] width 0 height 0
click at [584, 241] on div "В" at bounding box center [585, 240] width 7 height 15
drag, startPoint x: 586, startPoint y: 236, endPoint x: 577, endPoint y: 236, distance: 9.2
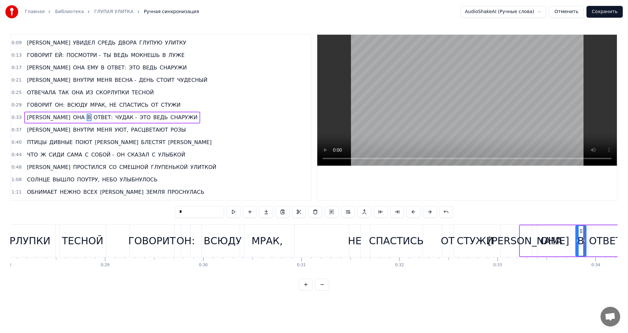
click at [577, 236] on div at bounding box center [577, 241] width 3 height 30
drag, startPoint x: 580, startPoint y: 236, endPoint x: 575, endPoint y: 236, distance: 4.9
click at [575, 236] on div "В" at bounding box center [580, 240] width 11 height 31
drag, startPoint x: 581, startPoint y: 234, endPoint x: 577, endPoint y: 234, distance: 3.6
click at [577, 234] on div "В" at bounding box center [581, 241] width 10 height 30
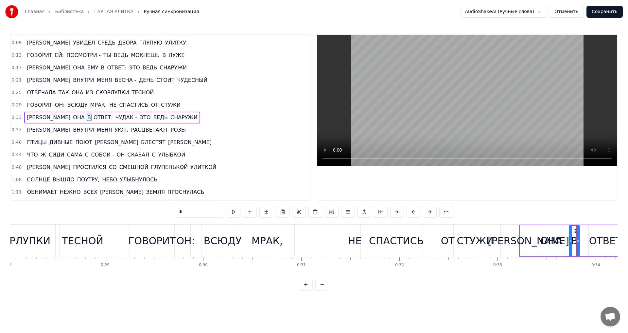
drag, startPoint x: 582, startPoint y: 230, endPoint x: 576, endPoint y: 230, distance: 6.5
click at [576, 230] on icon at bounding box center [574, 230] width 5 height 5
drag, startPoint x: 578, startPoint y: 237, endPoint x: 574, endPoint y: 237, distance: 4.3
click at [574, 237] on div at bounding box center [573, 241] width 3 height 30
click at [594, 240] on div "ОТВЕТ:" at bounding box center [607, 240] width 36 height 15
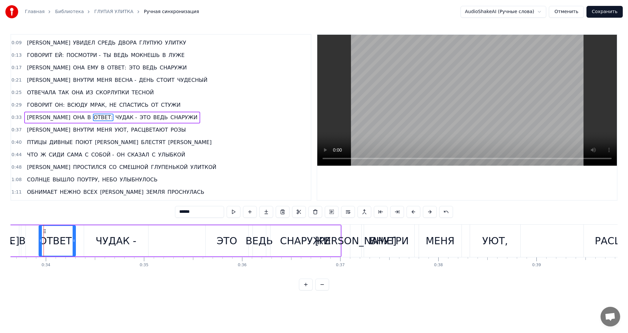
scroll to position [0, 3301]
click at [50, 234] on div "ОТВЕТ:" at bounding box center [57, 240] width 36 height 15
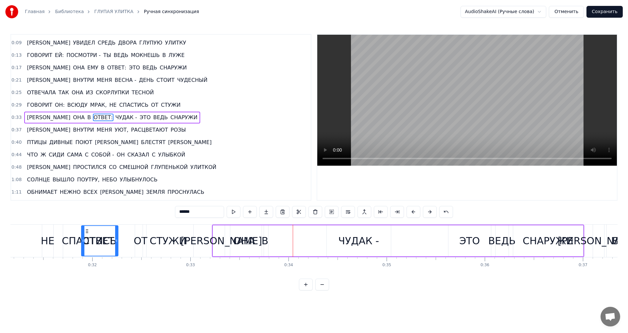
scroll to position [0, 3048]
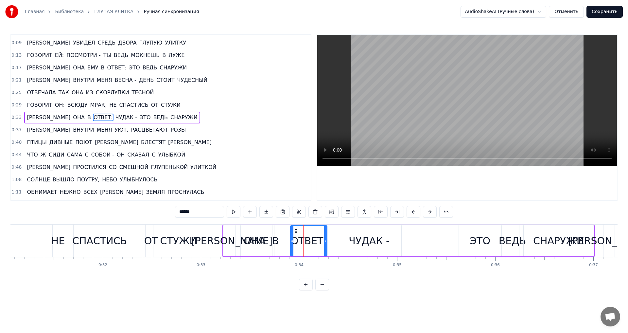
drag, startPoint x: 44, startPoint y: 231, endPoint x: 296, endPoint y: 237, distance: 251.9
click at [296, 237] on div "ОТВЕТ:" at bounding box center [309, 241] width 36 height 30
click at [370, 241] on div "ЧУДАК -" at bounding box center [369, 240] width 41 height 15
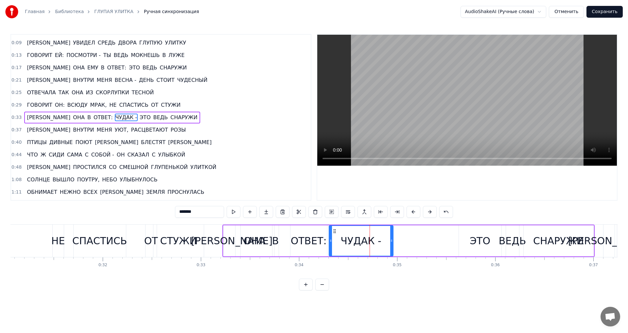
drag, startPoint x: 344, startPoint y: 232, endPoint x: 336, endPoint y: 232, distance: 8.2
click at [336, 232] on icon at bounding box center [334, 230] width 5 height 5
click at [473, 241] on div "ЭТО" at bounding box center [480, 240] width 21 height 15
type input "***"
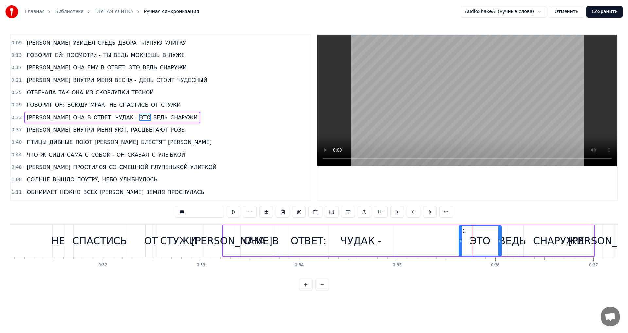
drag, startPoint x: 476, startPoint y: 241, endPoint x: 451, endPoint y: 241, distance: 24.5
click at [451, 241] on div "А ОНА В ОТВЕТ: ЧУДАК - ЭТО ВЕДЬ СНАРУЖИ" at bounding box center [408, 240] width 372 height 32
click at [464, 233] on div "ЭТО" at bounding box center [480, 240] width 43 height 31
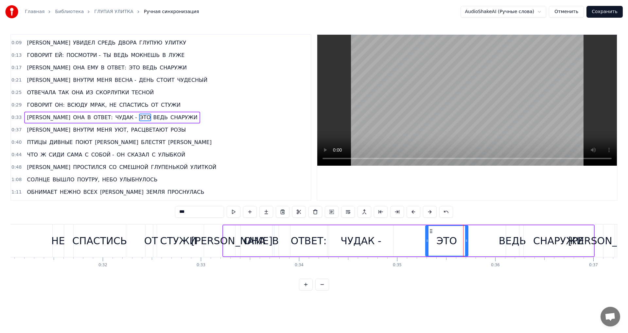
drag, startPoint x: 465, startPoint y: 231, endPoint x: 431, endPoint y: 231, distance: 33.4
click at [431, 231] on icon at bounding box center [430, 230] width 5 height 5
click at [509, 236] on div "ВЕДЬ" at bounding box center [512, 240] width 27 height 15
drag, startPoint x: 512, startPoint y: 232, endPoint x: 475, endPoint y: 232, distance: 36.3
click at [475, 232] on icon at bounding box center [475, 230] width 5 height 5
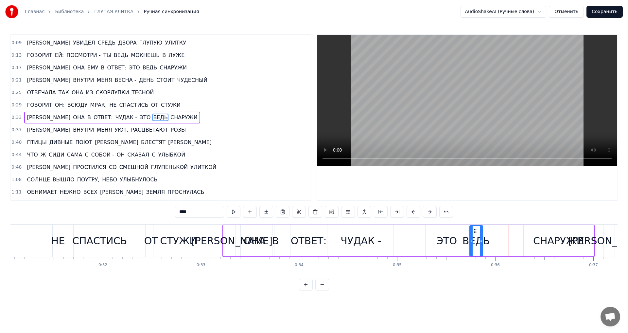
click at [551, 235] on div "СНАРУЖИ" at bounding box center [558, 240] width 51 height 15
type input "*******"
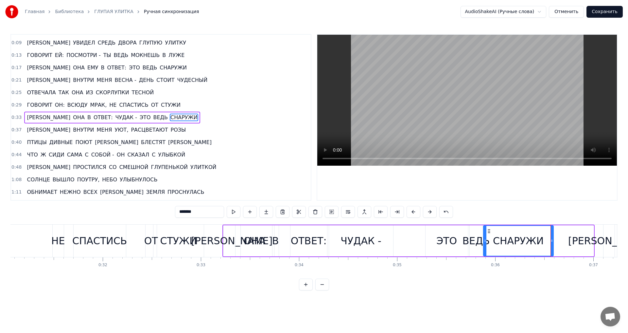
drag, startPoint x: 529, startPoint y: 230, endPoint x: 489, endPoint y: 230, distance: 40.2
click at [489, 230] on icon at bounding box center [488, 230] width 5 height 5
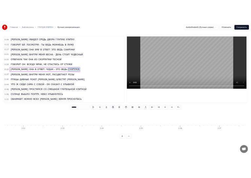
scroll to position [0, 14867]
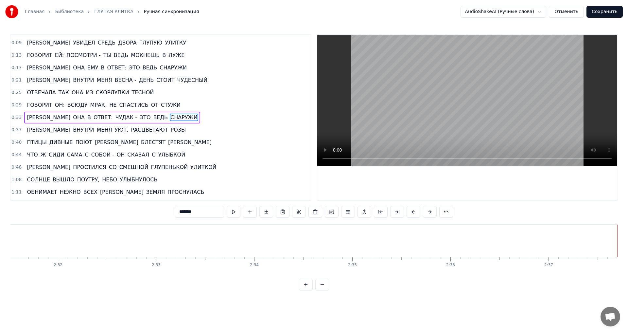
click at [575, 12] on button "Отменить" at bounding box center [566, 12] width 35 height 12
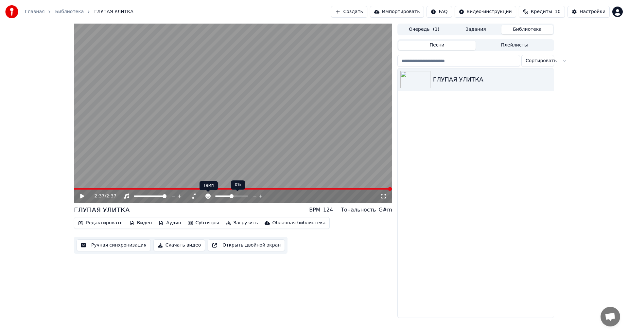
click at [208, 197] on icon at bounding box center [208, 195] width 7 height 5
